Goal: Task Accomplishment & Management: Use online tool/utility

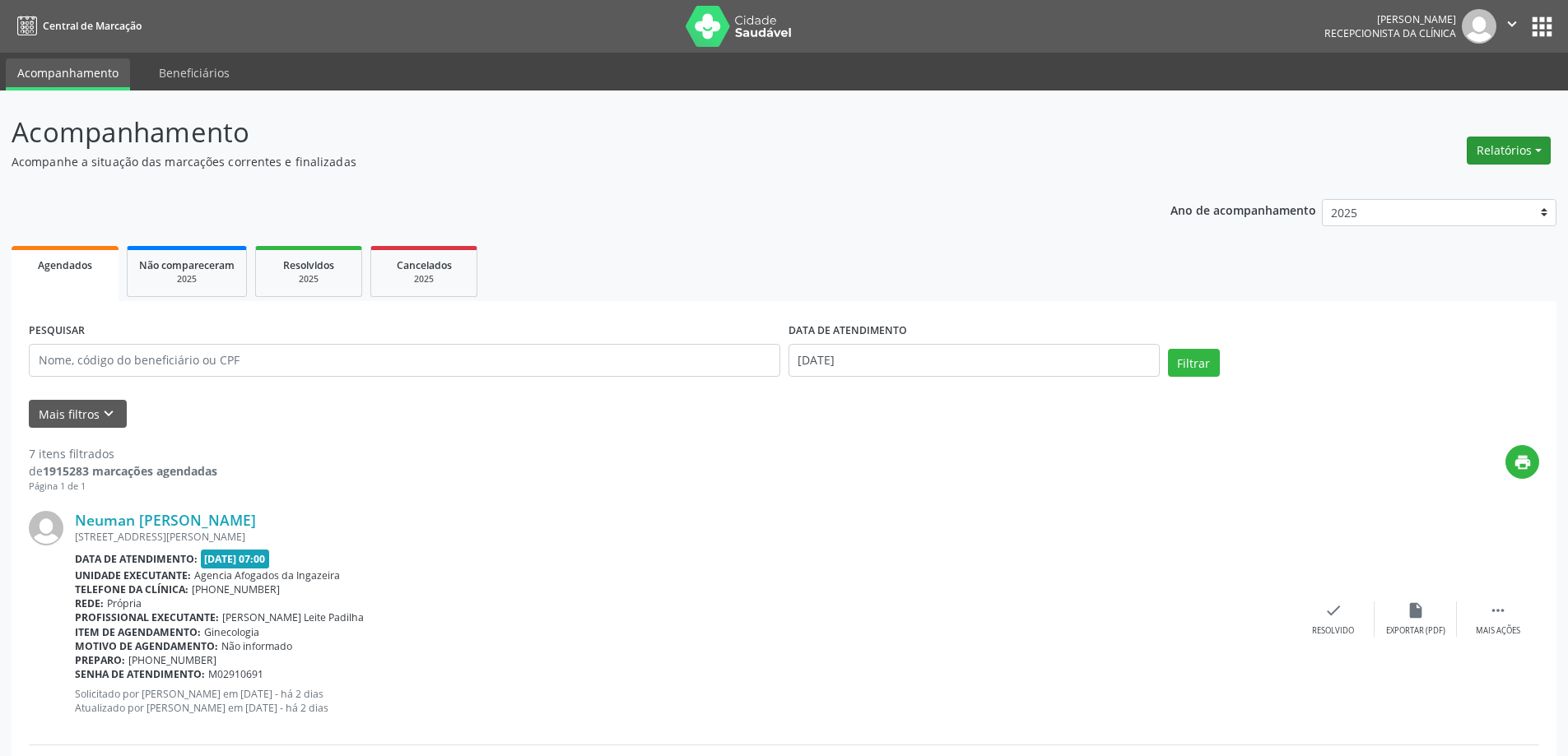
click at [1526, 153] on button "Relatórios" at bounding box center [1509, 150] width 84 height 28
click at [1454, 184] on link "Agendamentos" at bounding box center [1463, 185] width 177 height 23
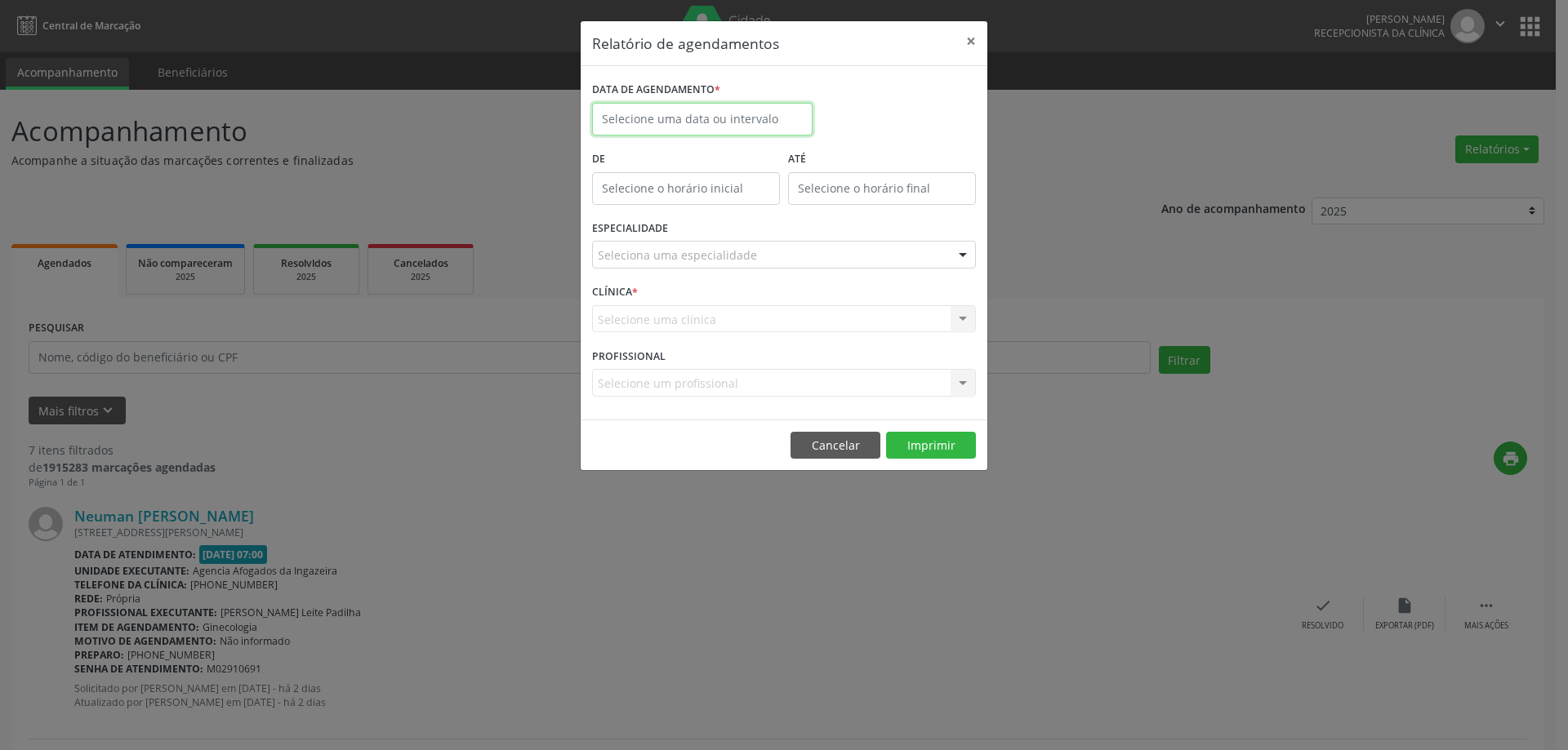
click at [615, 119] on input "text" at bounding box center [703, 119] width 221 height 33
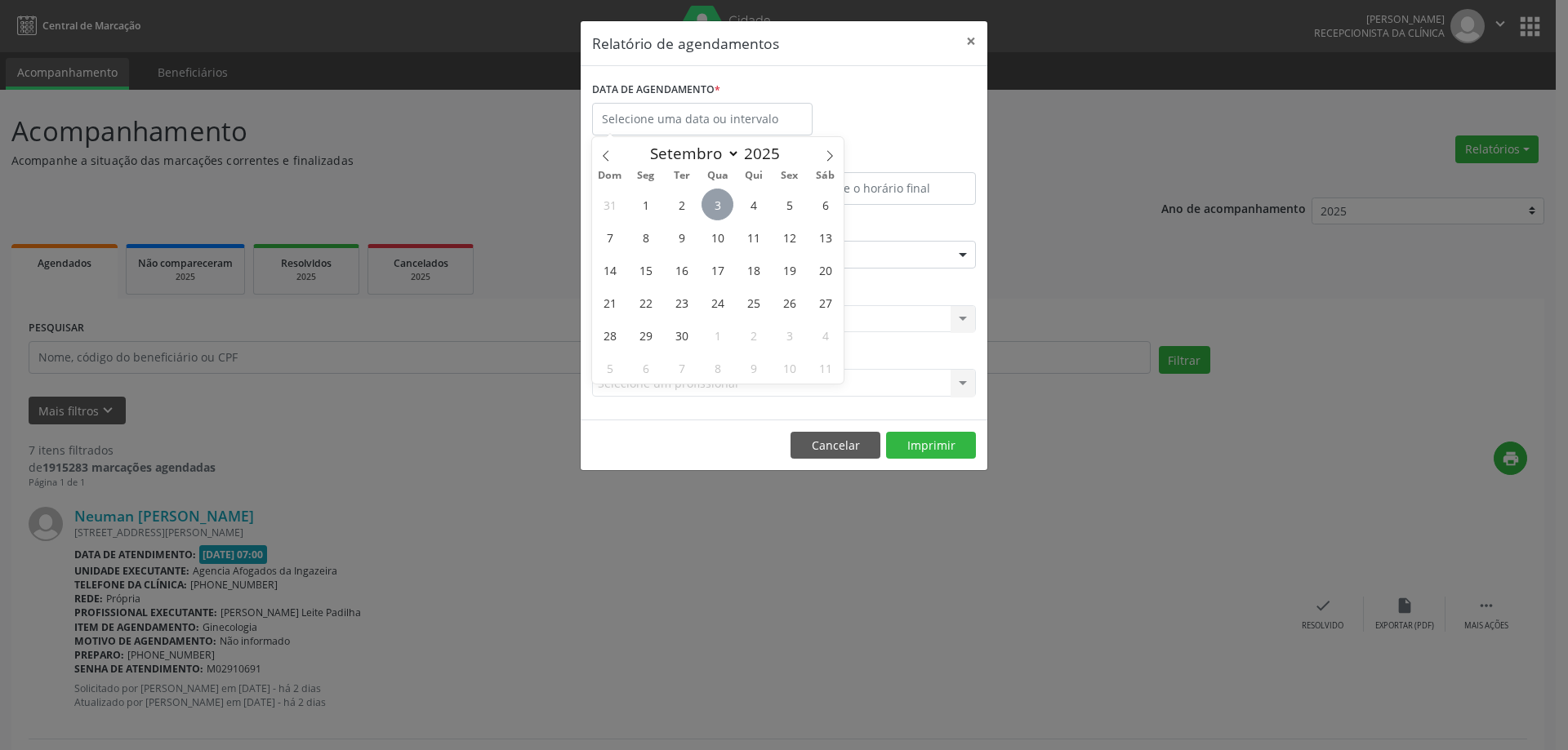
click at [725, 205] on span "3" at bounding box center [718, 205] width 32 height 32
type input "[DATE]"
click at [725, 205] on span "3" at bounding box center [718, 205] width 32 height 32
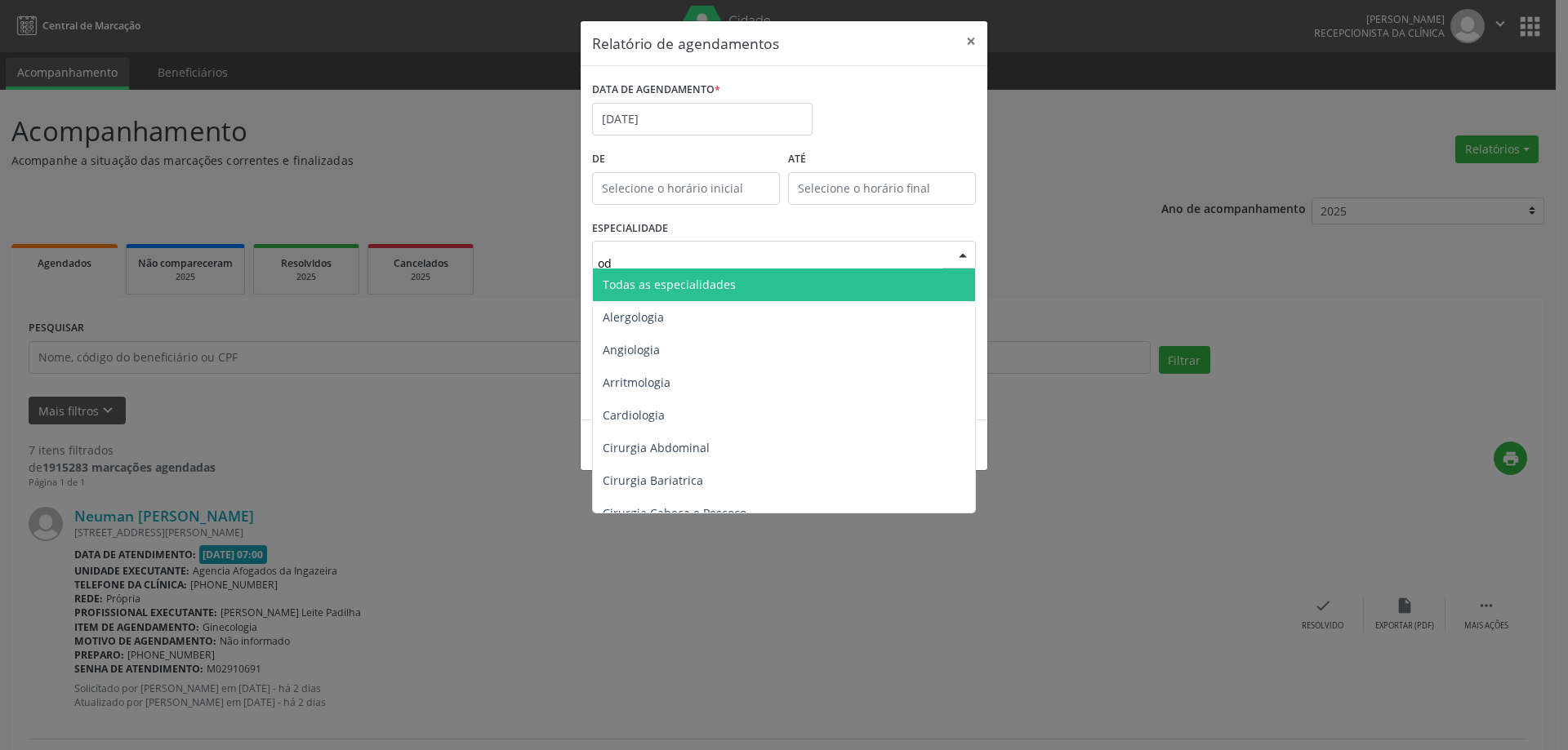
type input "odo"
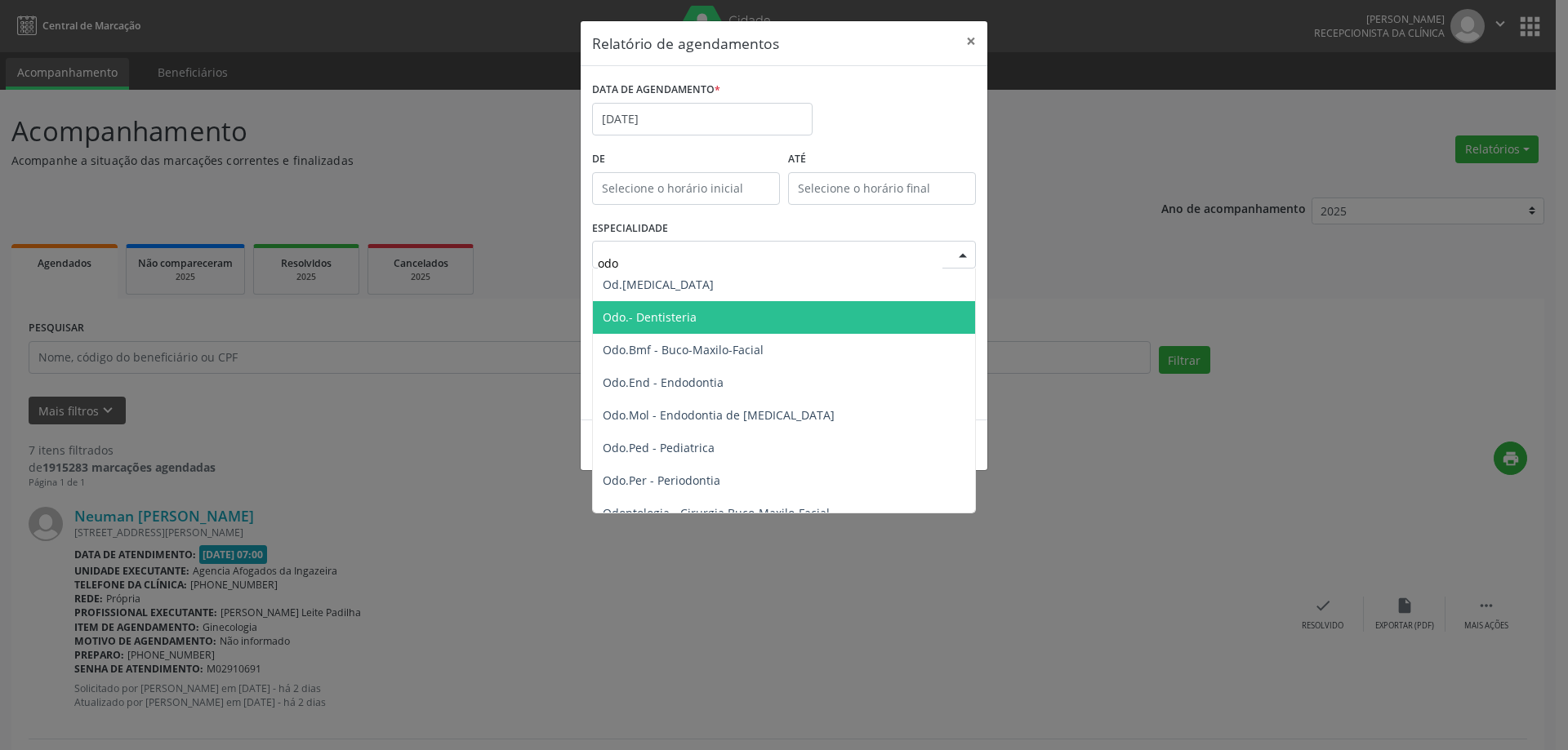
click at [695, 312] on span "Odo.- Dentisteria" at bounding box center [785, 317] width 384 height 33
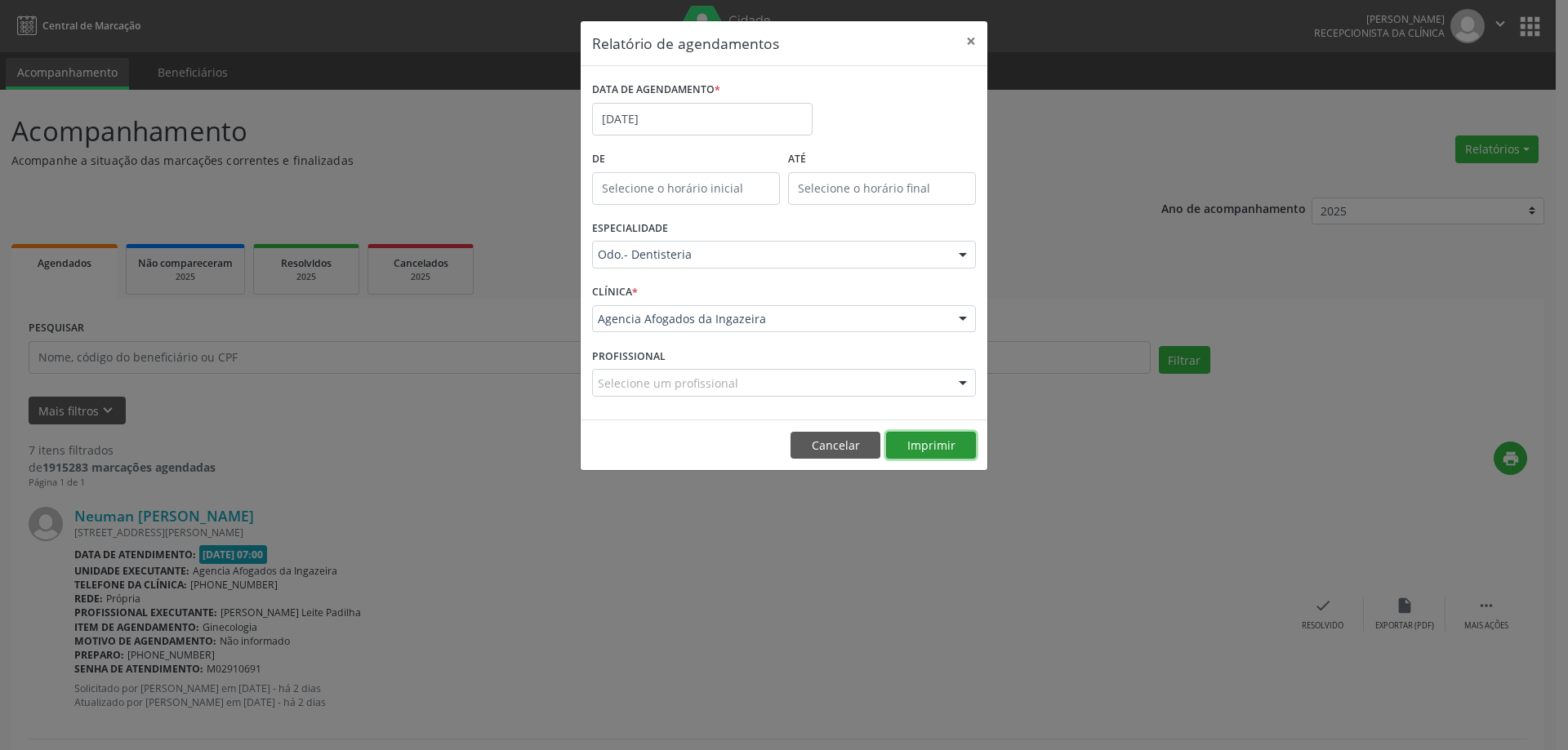
click at [949, 447] on button "Imprimir" at bounding box center [931, 445] width 90 height 28
click at [974, 43] on button "×" at bounding box center [971, 41] width 33 height 40
